Goal: Communication & Community: Share content

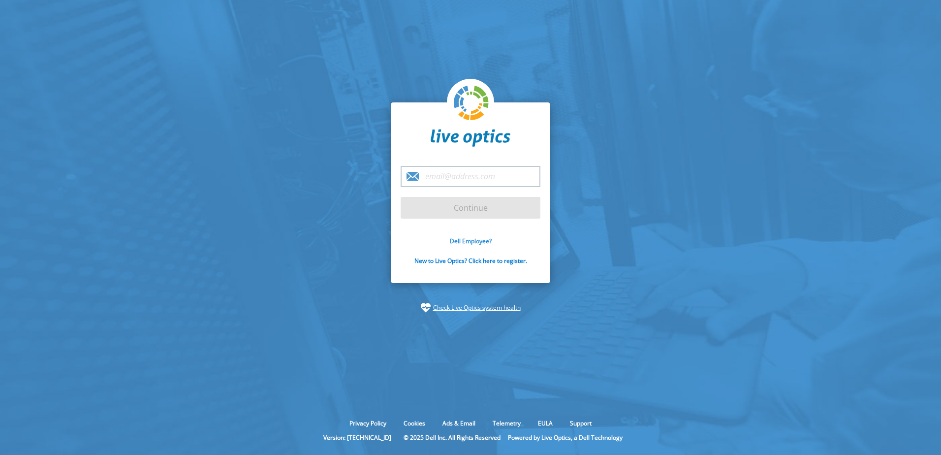
click at [469, 241] on link "Dell Employee?" at bounding box center [471, 241] width 42 height 8
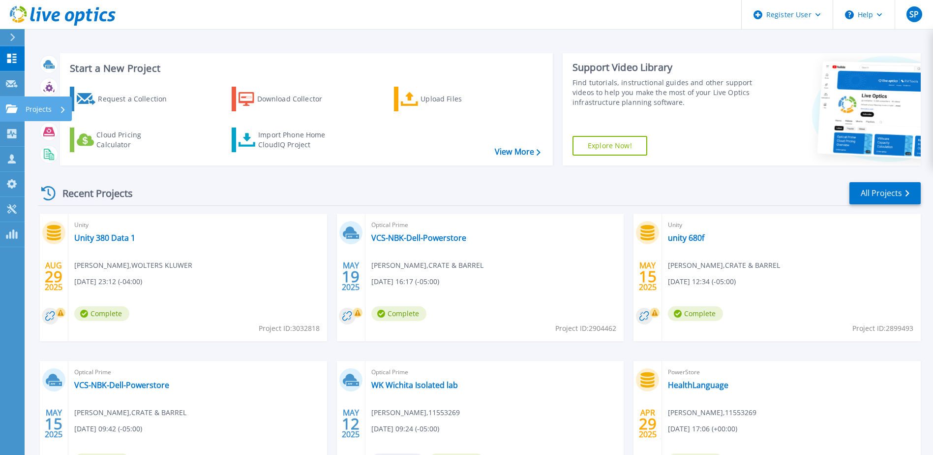
click at [35, 107] on p "Projects" at bounding box center [39, 109] width 26 height 26
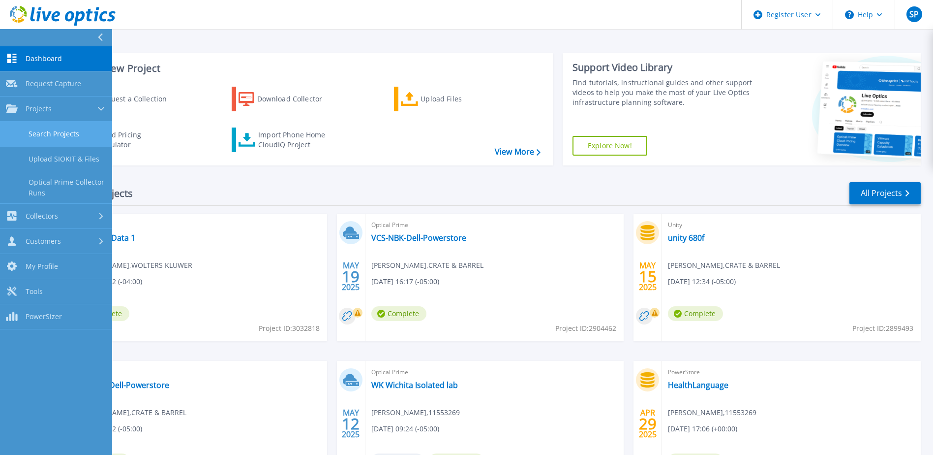
click at [56, 132] on link "Search Projects" at bounding box center [56, 134] width 112 height 25
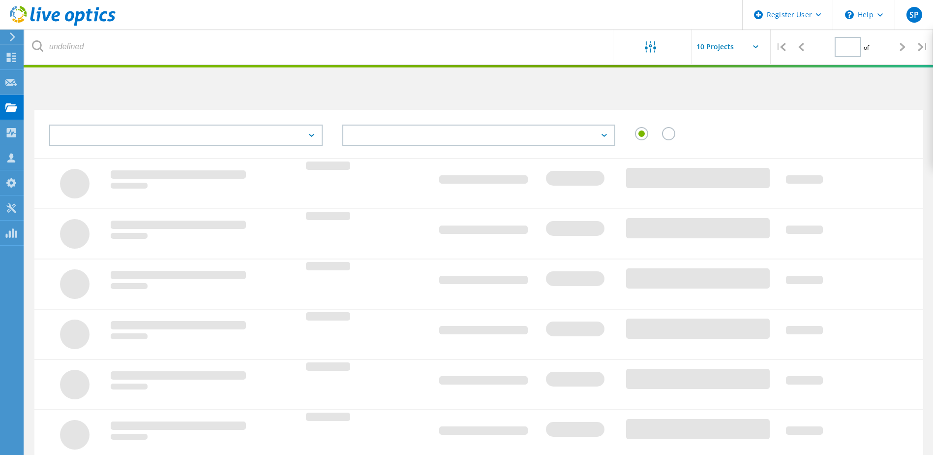
type input "1"
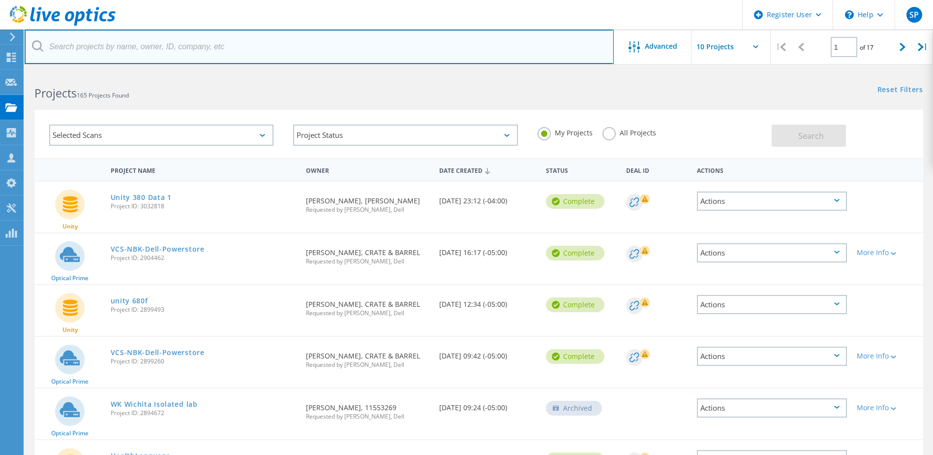
click at [122, 51] on input "text" at bounding box center [319, 47] width 589 height 34
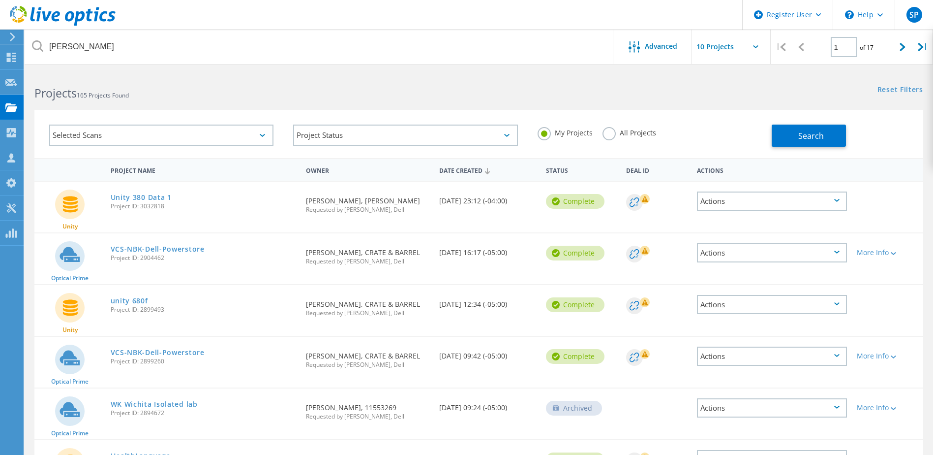
click at [609, 132] on label "All Projects" at bounding box center [630, 131] width 54 height 9
click at [0, 0] on input "All Projects" at bounding box center [0, 0] width 0 height 0
click at [808, 135] on span "Search" at bounding box center [811, 135] width 26 height 11
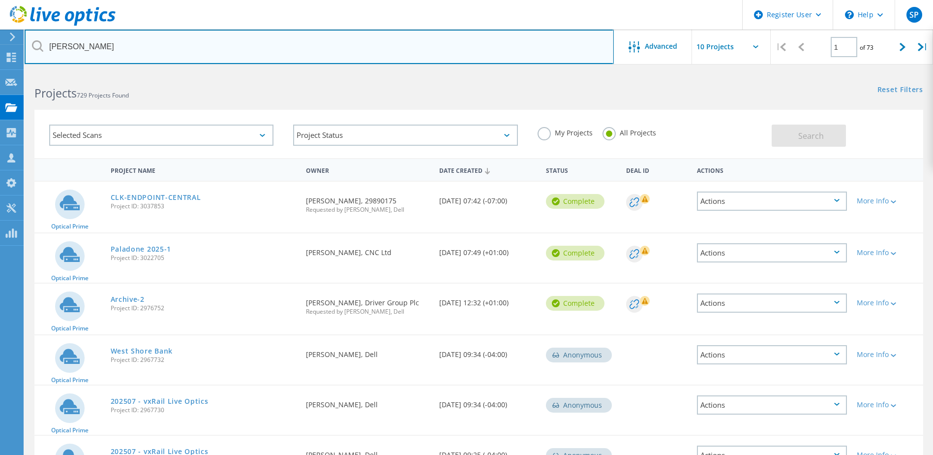
click at [106, 48] on input "graham" at bounding box center [319, 47] width 589 height 34
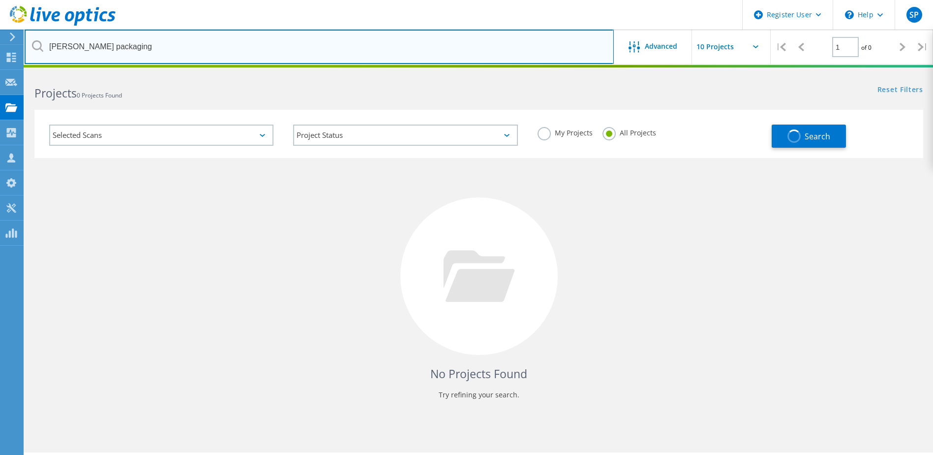
click at [142, 46] on input "graham packaging" at bounding box center [319, 47] width 589 height 34
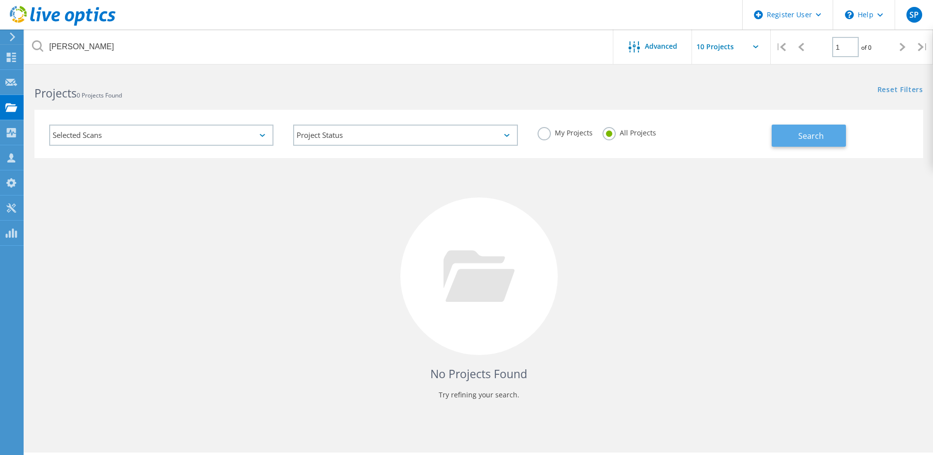
click at [808, 139] on span "Search" at bounding box center [811, 135] width 26 height 11
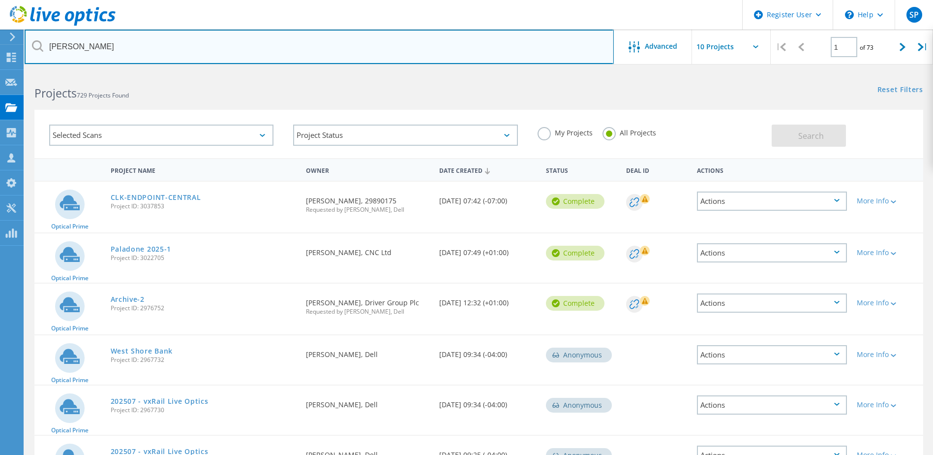
drag, startPoint x: 92, startPoint y: 43, endPoint x: 40, endPoint y: 43, distance: 52.6
click at [40, 43] on div "graham" at bounding box center [319, 47] width 589 height 34
type input "[PERSON_NAME]"
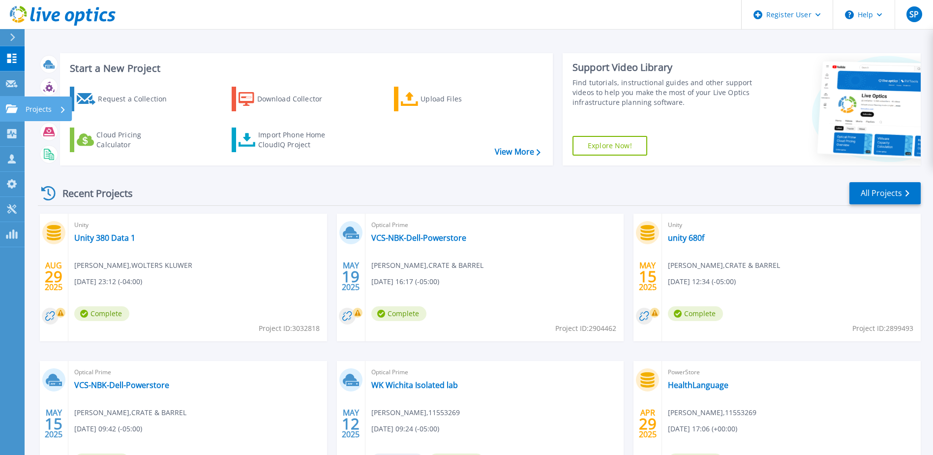
click at [39, 110] on p "Projects" at bounding box center [39, 109] width 26 height 26
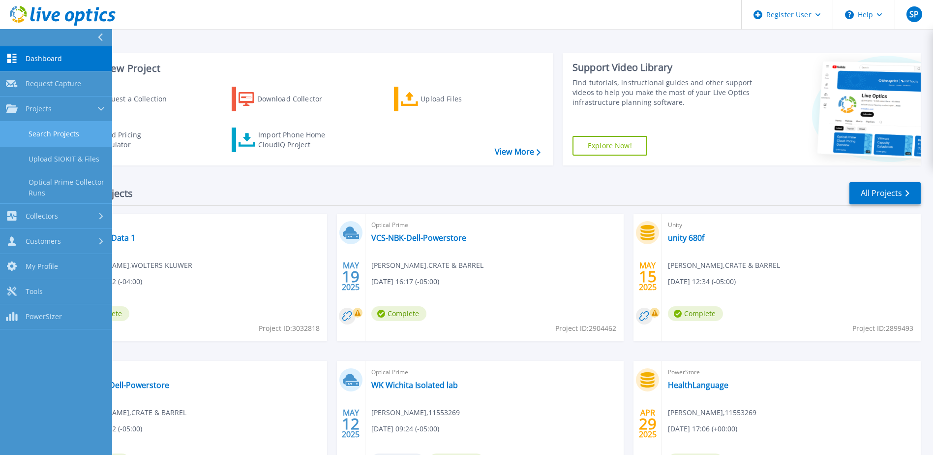
click at [64, 136] on link "Search Projects" at bounding box center [56, 134] width 112 height 25
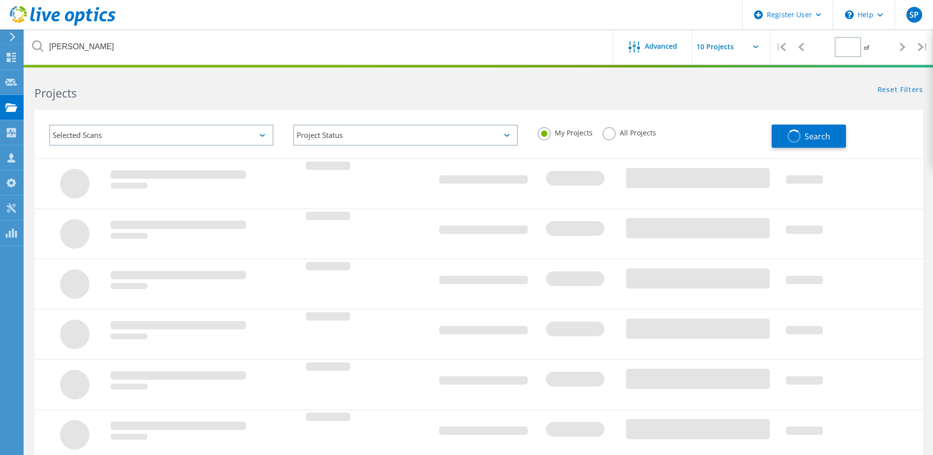
type input "1"
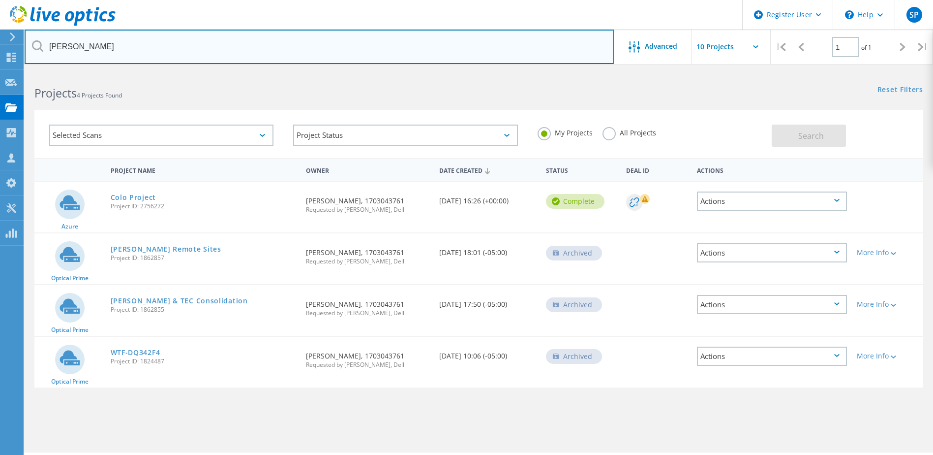
drag, startPoint x: 89, startPoint y: 45, endPoint x: 44, endPoint y: 46, distance: 45.3
click at [44, 46] on input "[PERSON_NAME]" at bounding box center [319, 47] width 589 height 34
paste input "1824487"
type input "1824487"
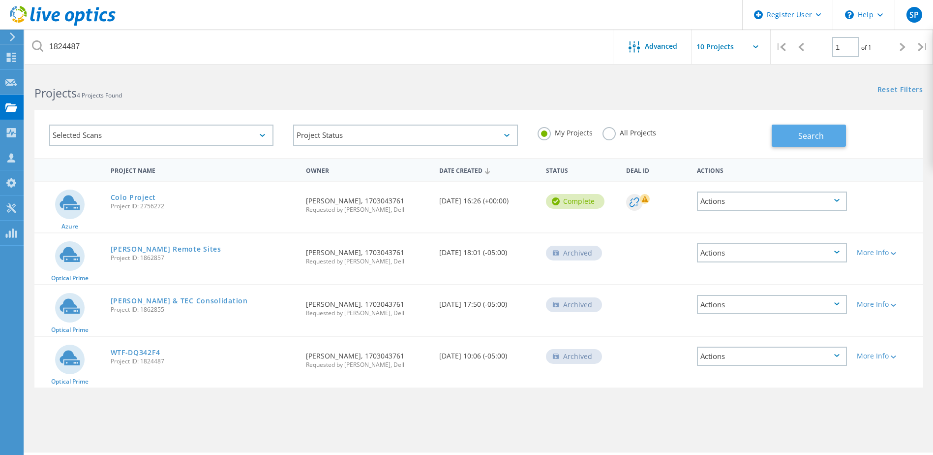
click at [817, 137] on span "Search" at bounding box center [811, 135] width 26 height 11
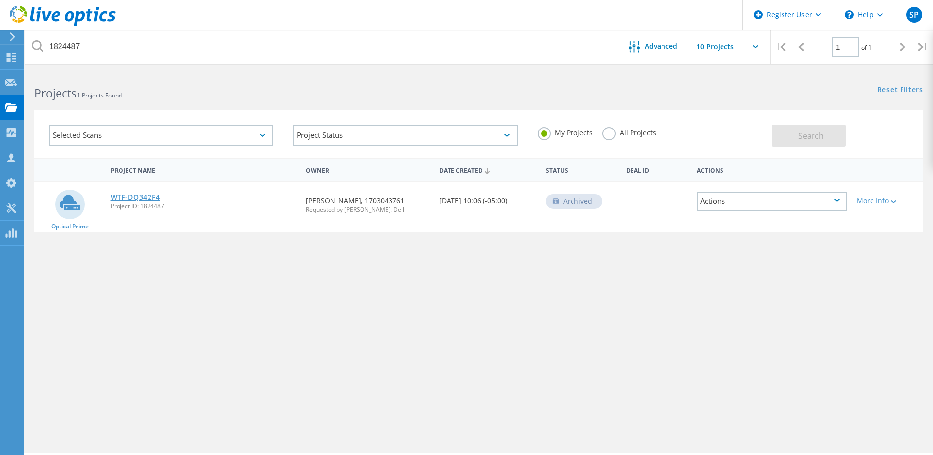
click at [140, 198] on link "WTF-DQ342F4" at bounding box center [136, 197] width 50 height 7
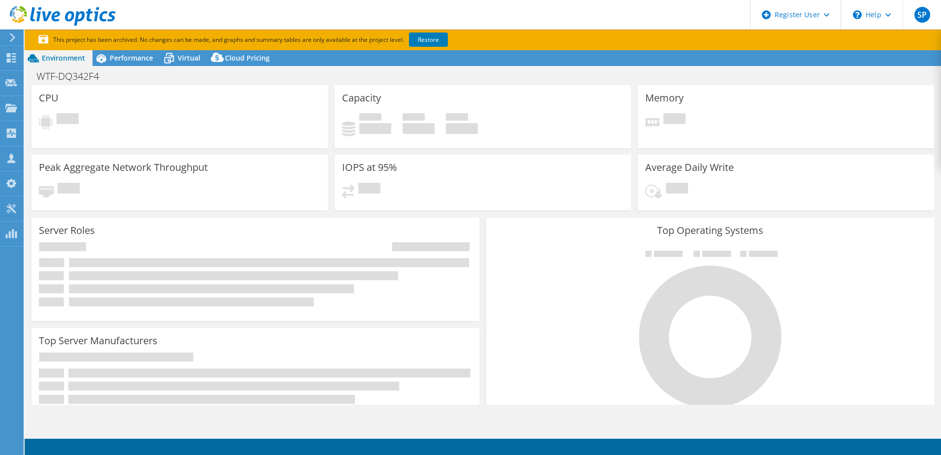
select select "USD"
select select "USEast"
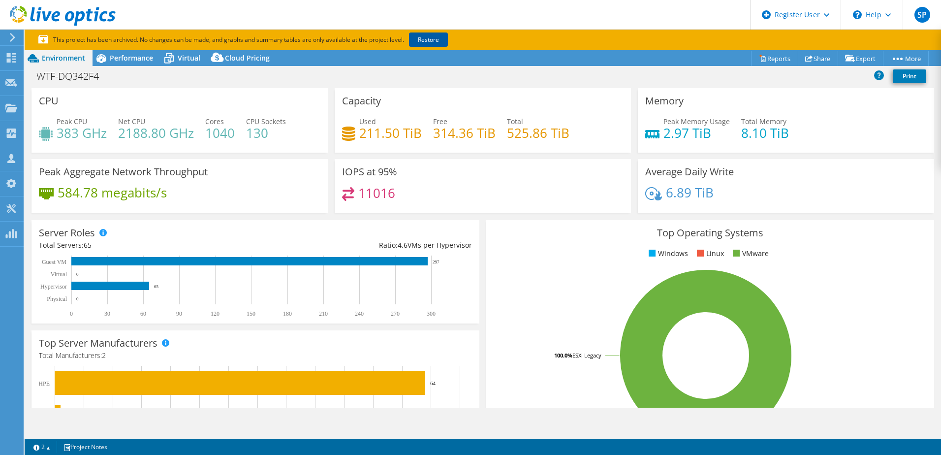
click at [430, 39] on link "Restore" at bounding box center [428, 39] width 39 height 14
click at [819, 59] on link "Share" at bounding box center [817, 58] width 40 height 15
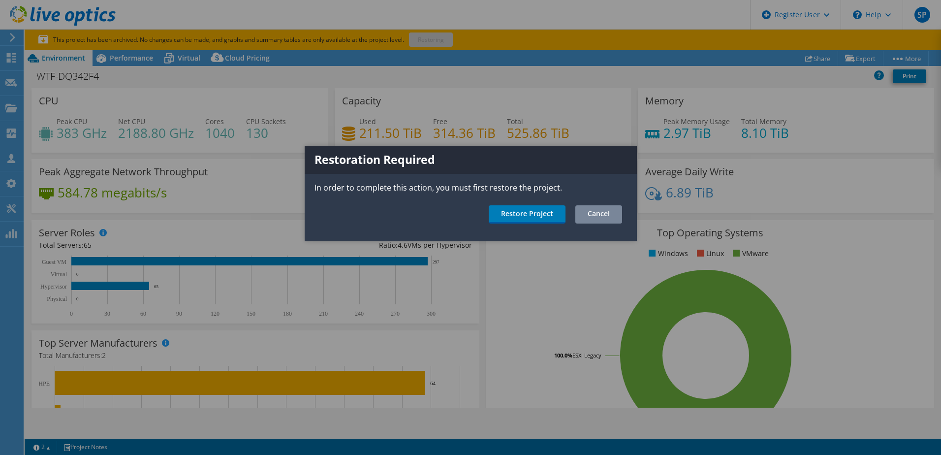
click at [596, 215] on link "Cancel" at bounding box center [598, 214] width 47 height 18
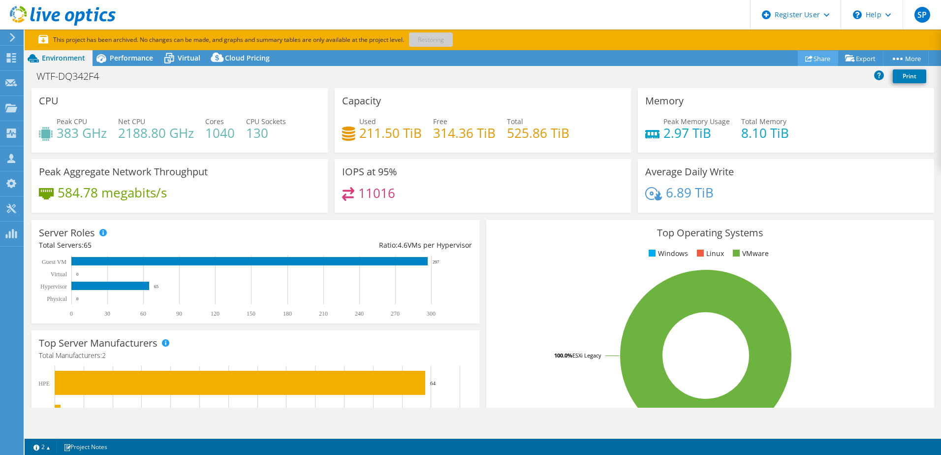
click at [806, 60] on icon at bounding box center [808, 58] width 7 height 7
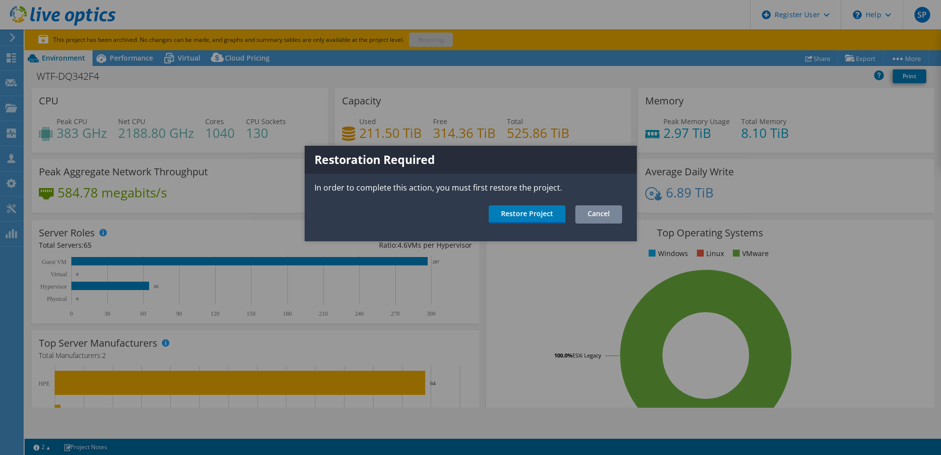
click at [594, 218] on link "Cancel" at bounding box center [598, 214] width 47 height 18
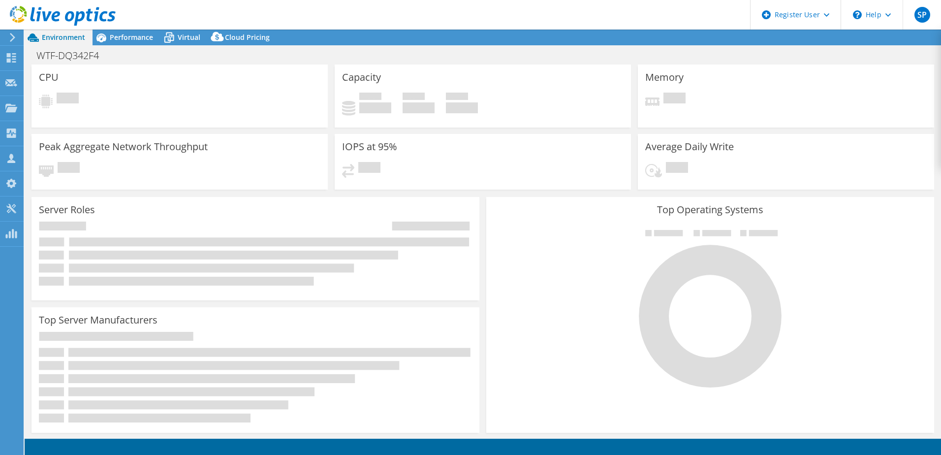
select select "USEast"
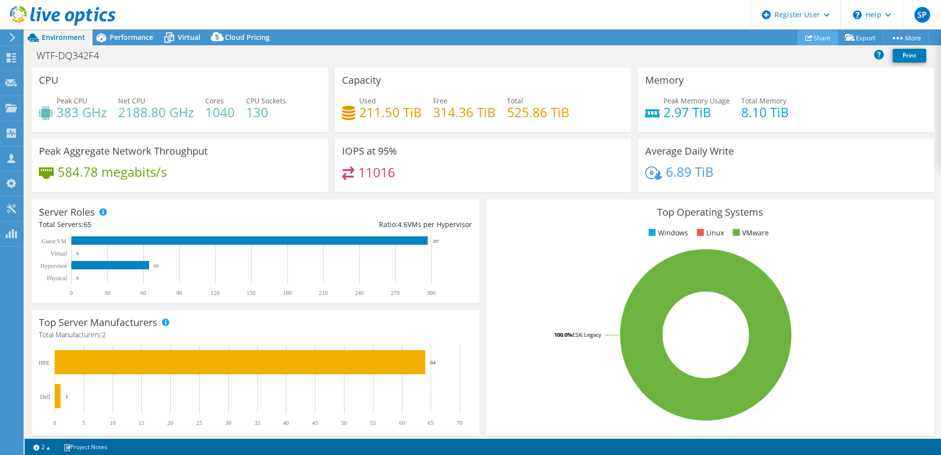
click at [819, 37] on link "Share" at bounding box center [817, 37] width 41 height 15
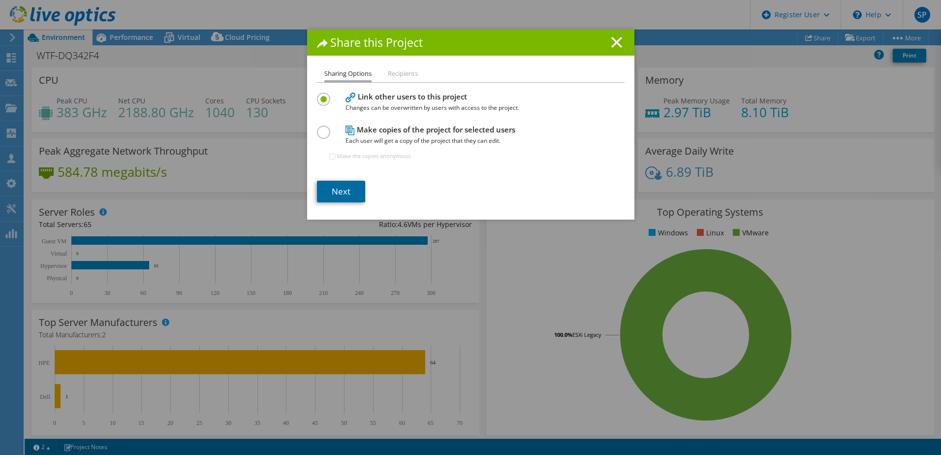
click at [343, 190] on link "Next" at bounding box center [341, 192] width 48 height 22
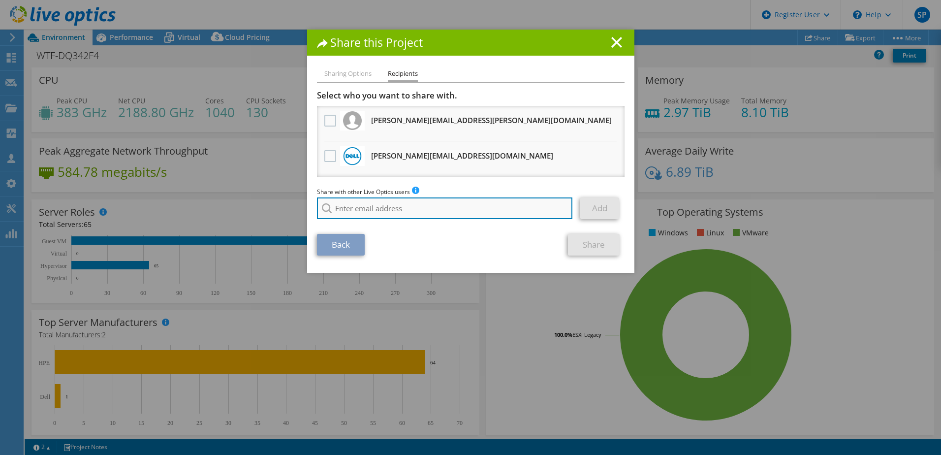
paste input "Emily.Smith3@Dell.com"
type input "Emily.Smith3@Dell.com"
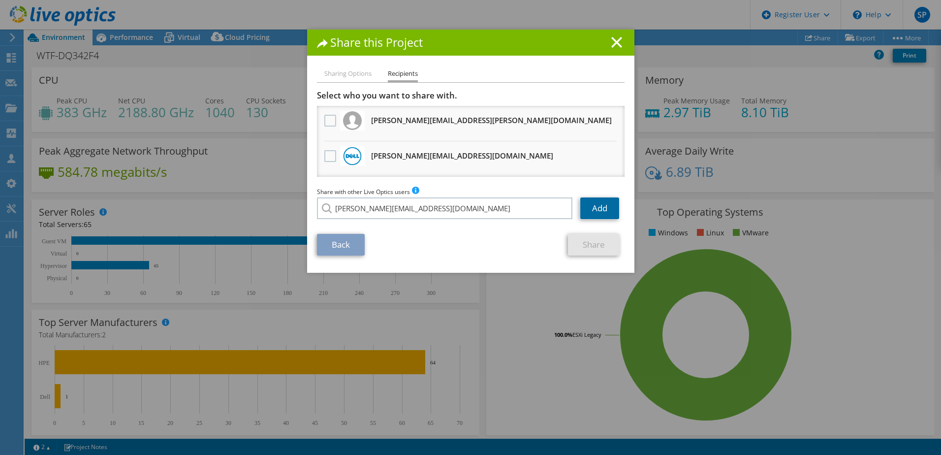
click at [602, 212] on link "Add" at bounding box center [599, 208] width 39 height 22
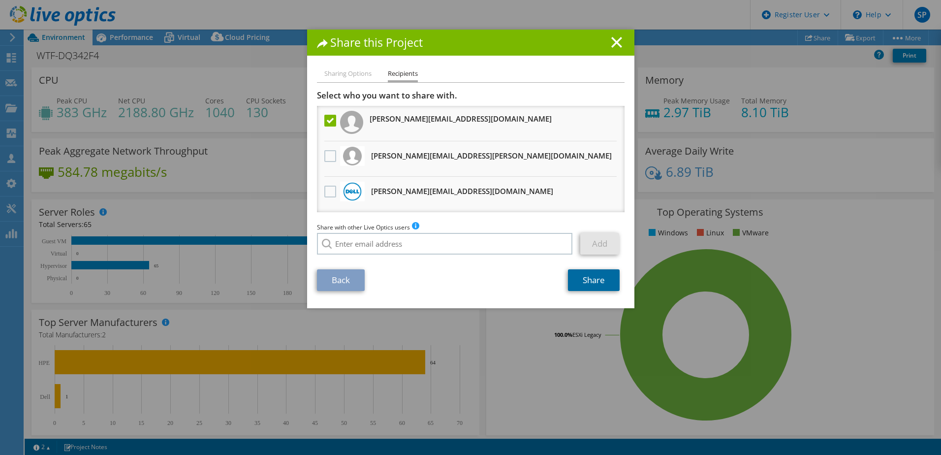
click at [585, 280] on link "Share" at bounding box center [594, 280] width 52 height 22
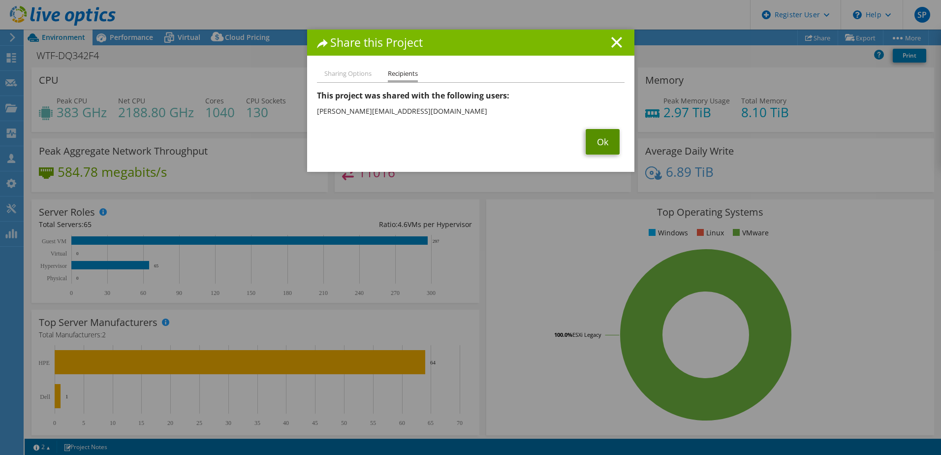
click at [590, 133] on link "Ok" at bounding box center [602, 142] width 34 height 26
